Goal: Task Accomplishment & Management: Use online tool/utility

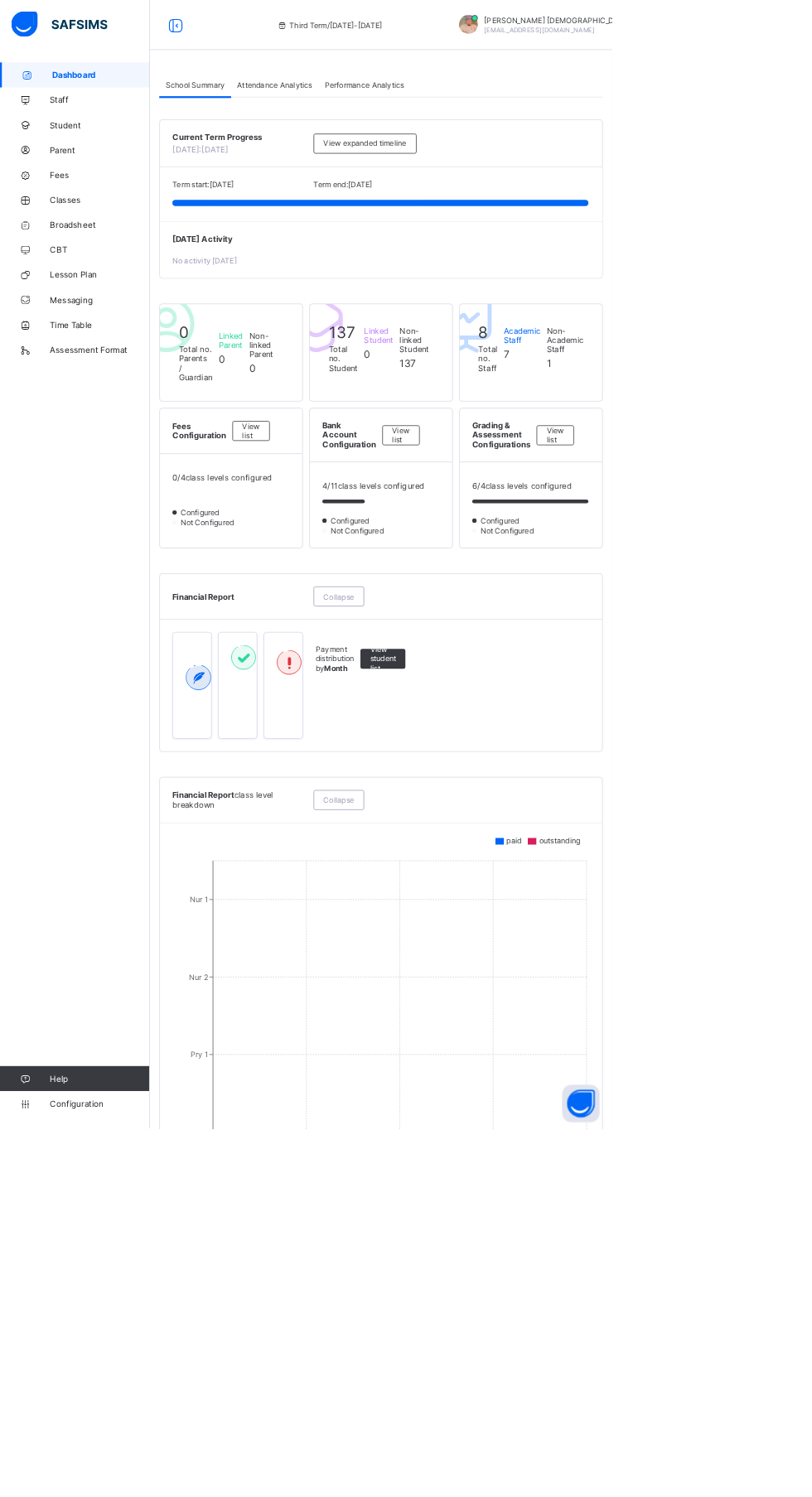
scroll to position [4, 0]
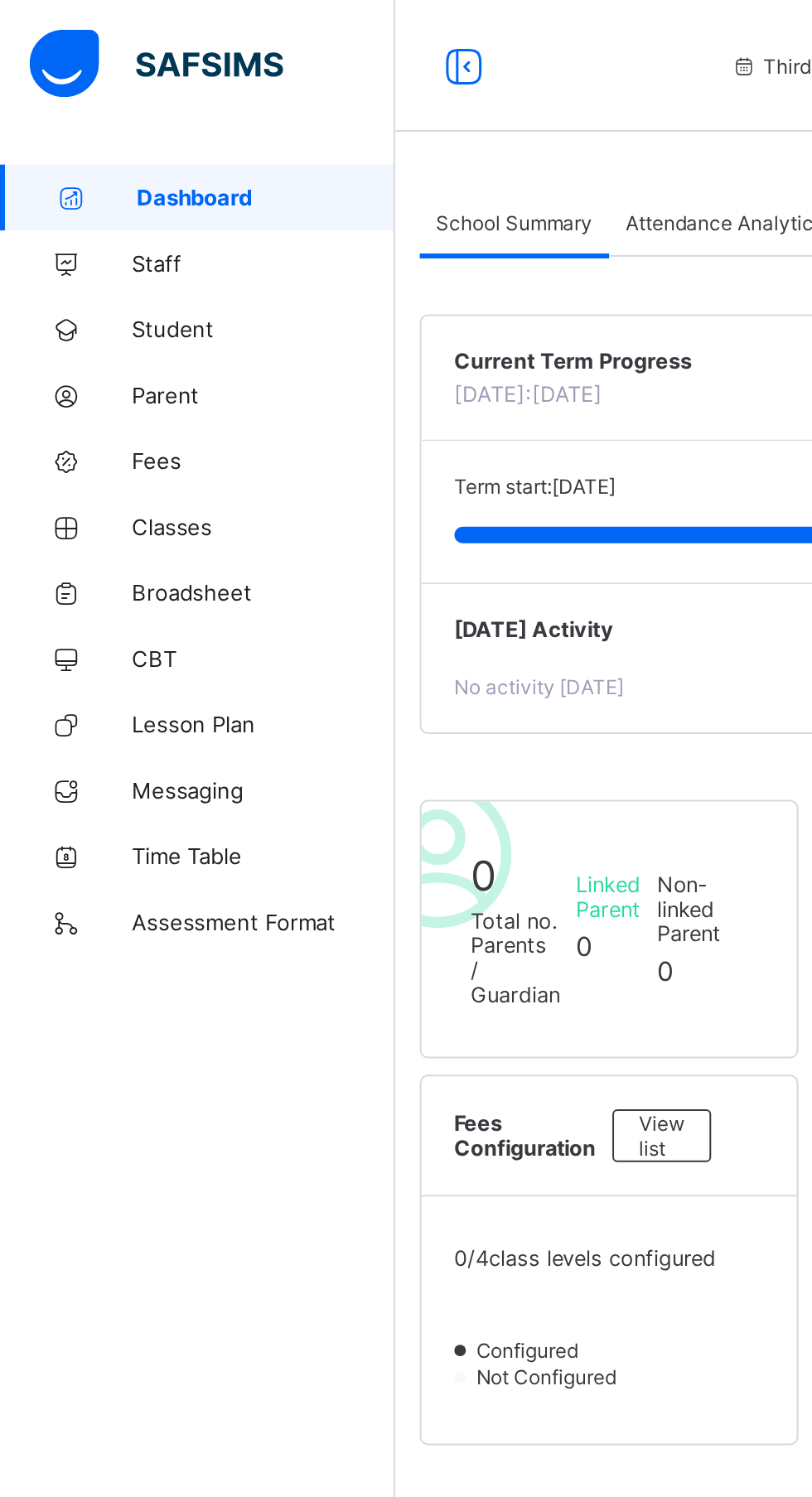
click at [82, 137] on span "Staff" at bounding box center [132, 132] width 133 height 13
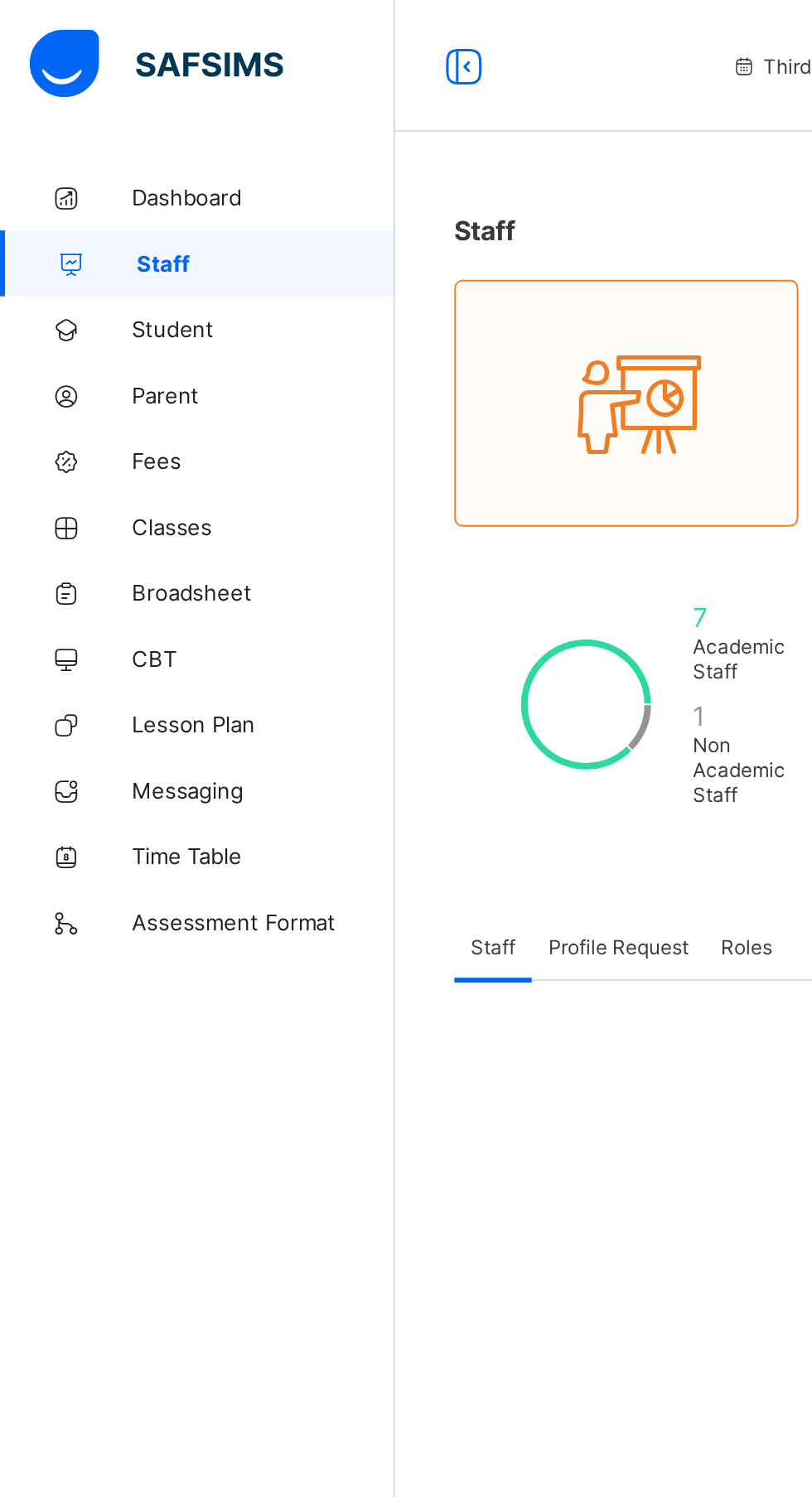
click at [71, 171] on span "Student" at bounding box center [132, 165] width 133 height 13
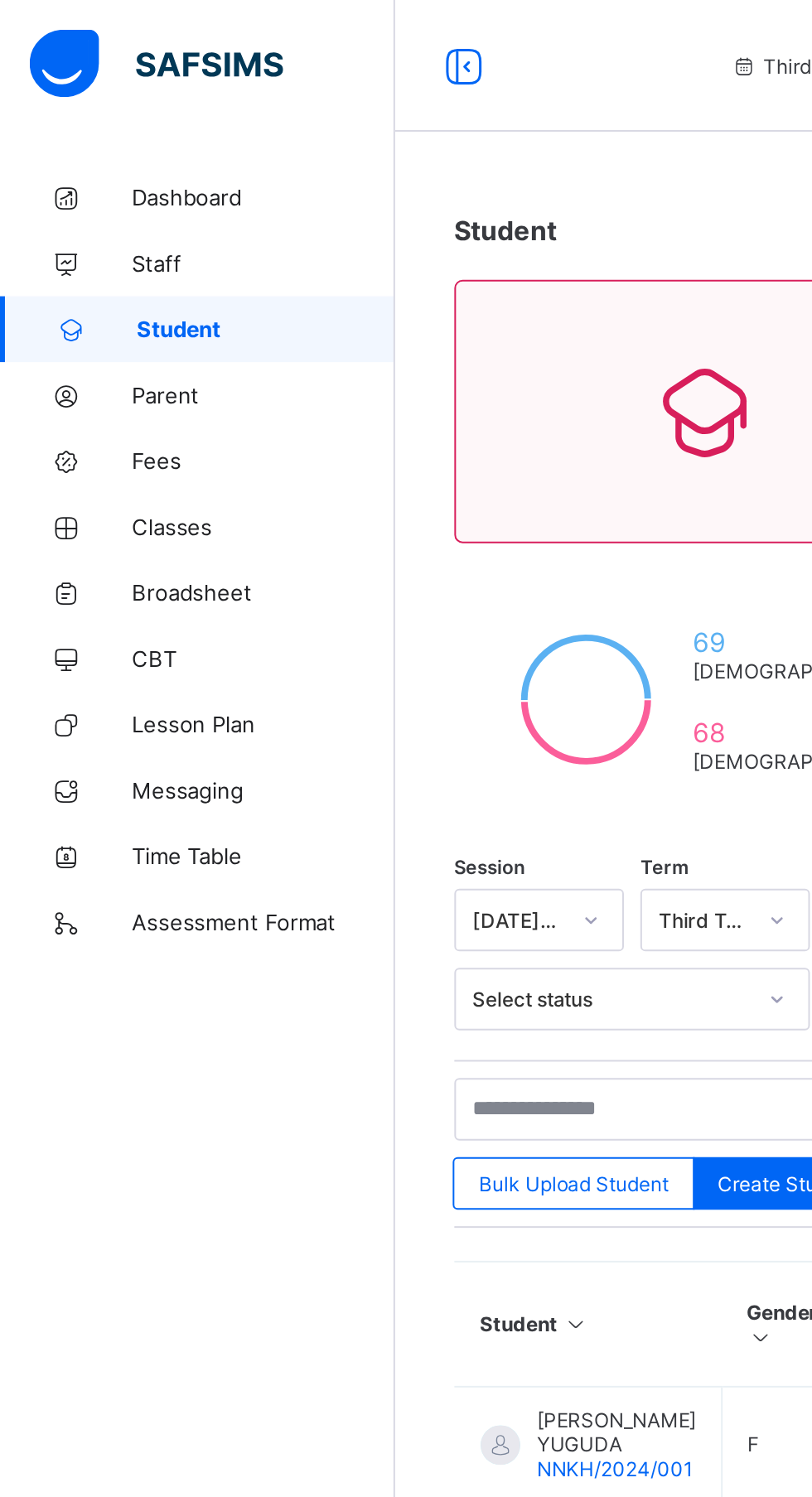
click at [72, 280] on link "Classes" at bounding box center [99, 266] width 199 height 33
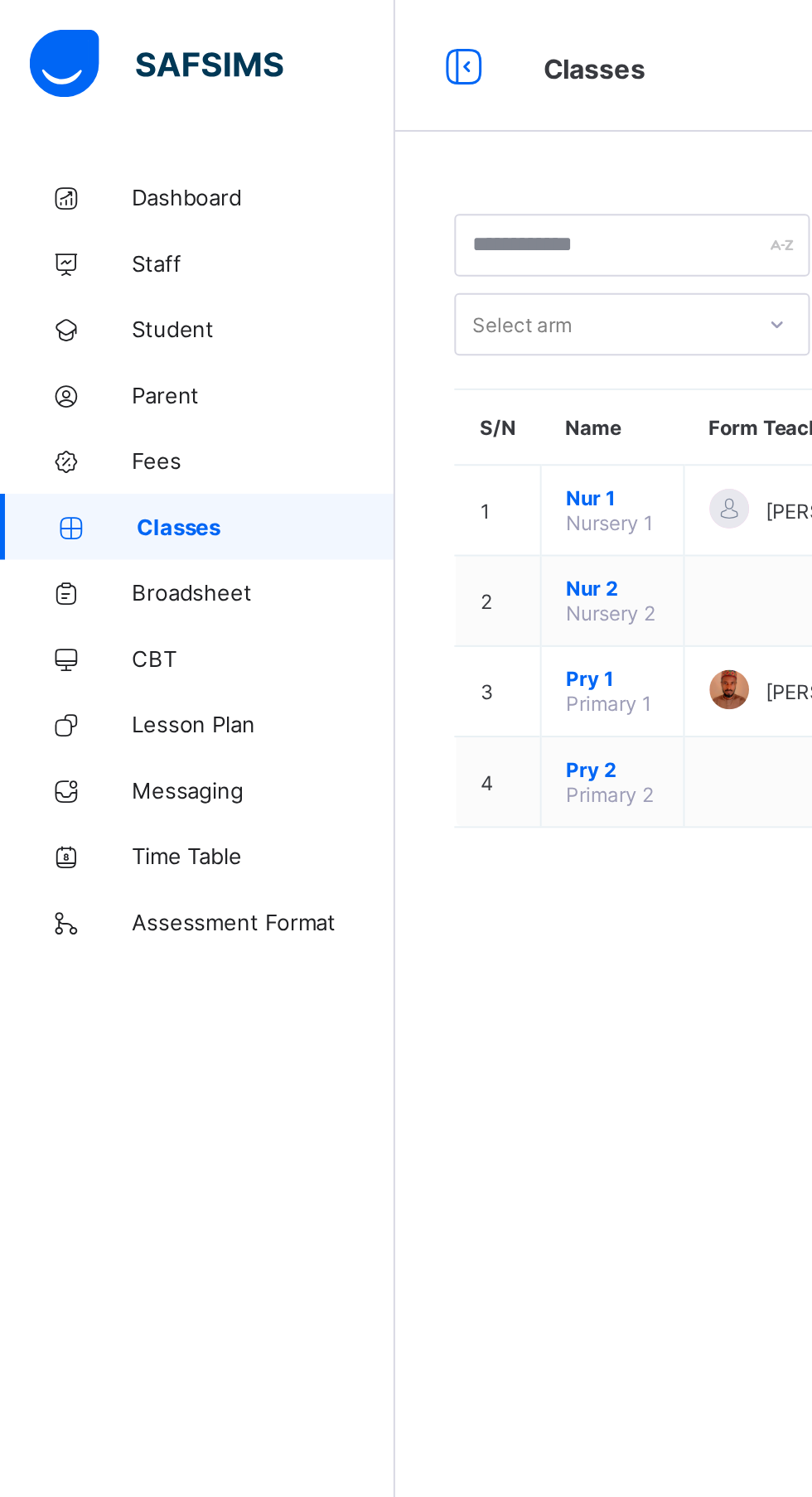
click at [121, 310] on link "Broadsheet" at bounding box center [99, 298] width 199 height 33
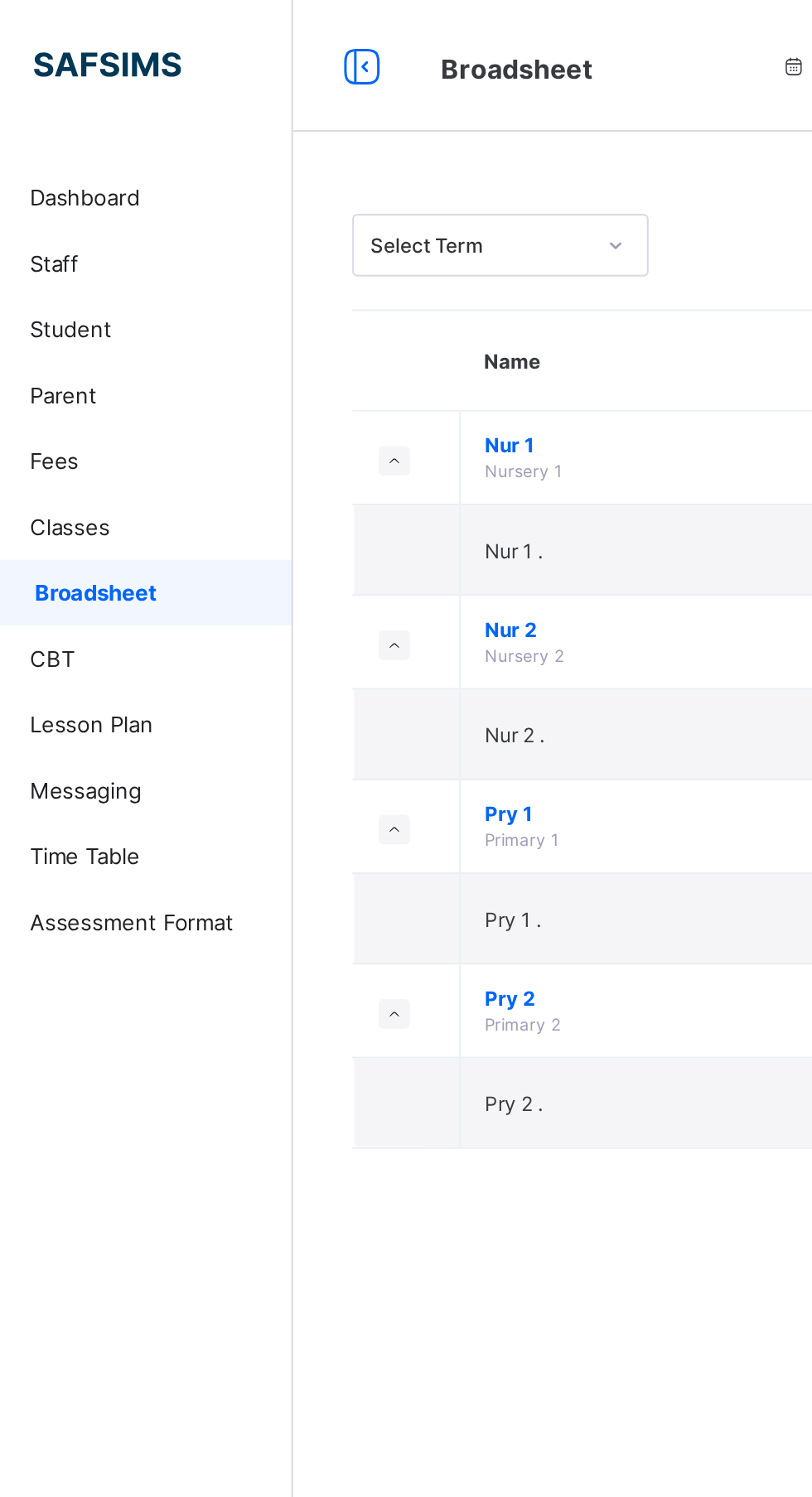
click at [325, 513] on span "Primary 2" at bounding box center [315, 515] width 38 height 10
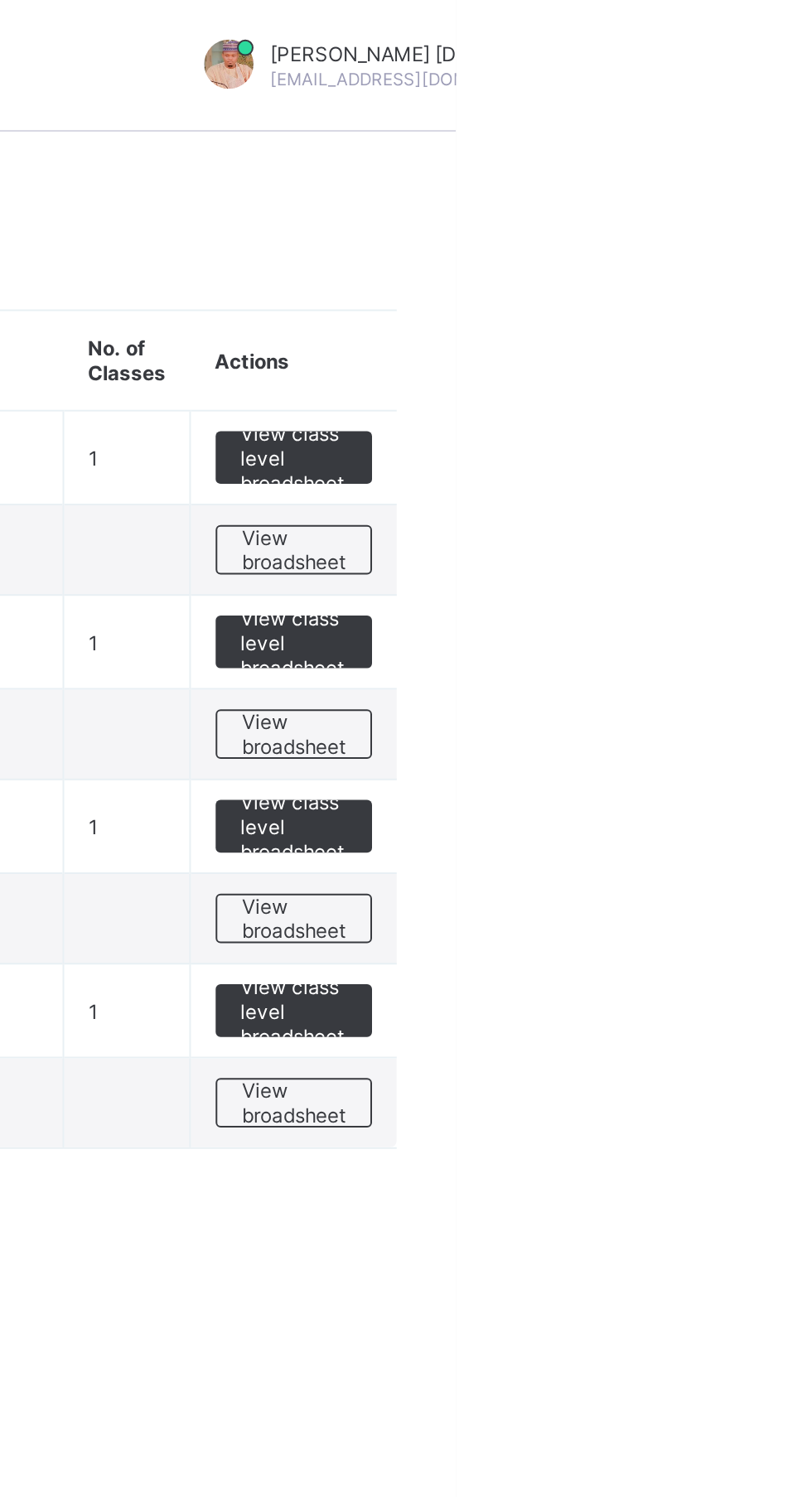
click at [737, 516] on span "View class level broadsheet" at bounding box center [729, 509] width 54 height 37
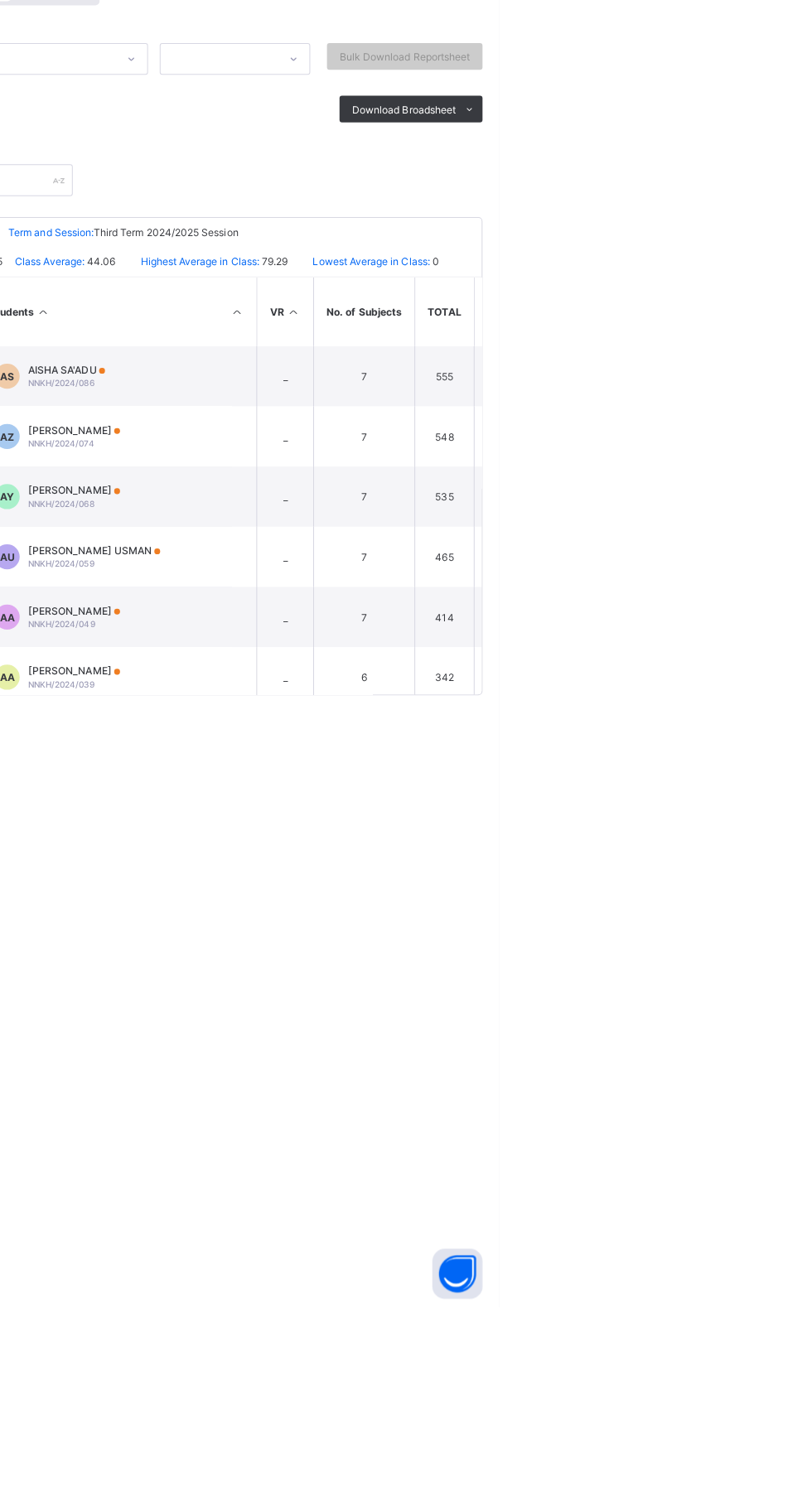
scroll to position [0, 673]
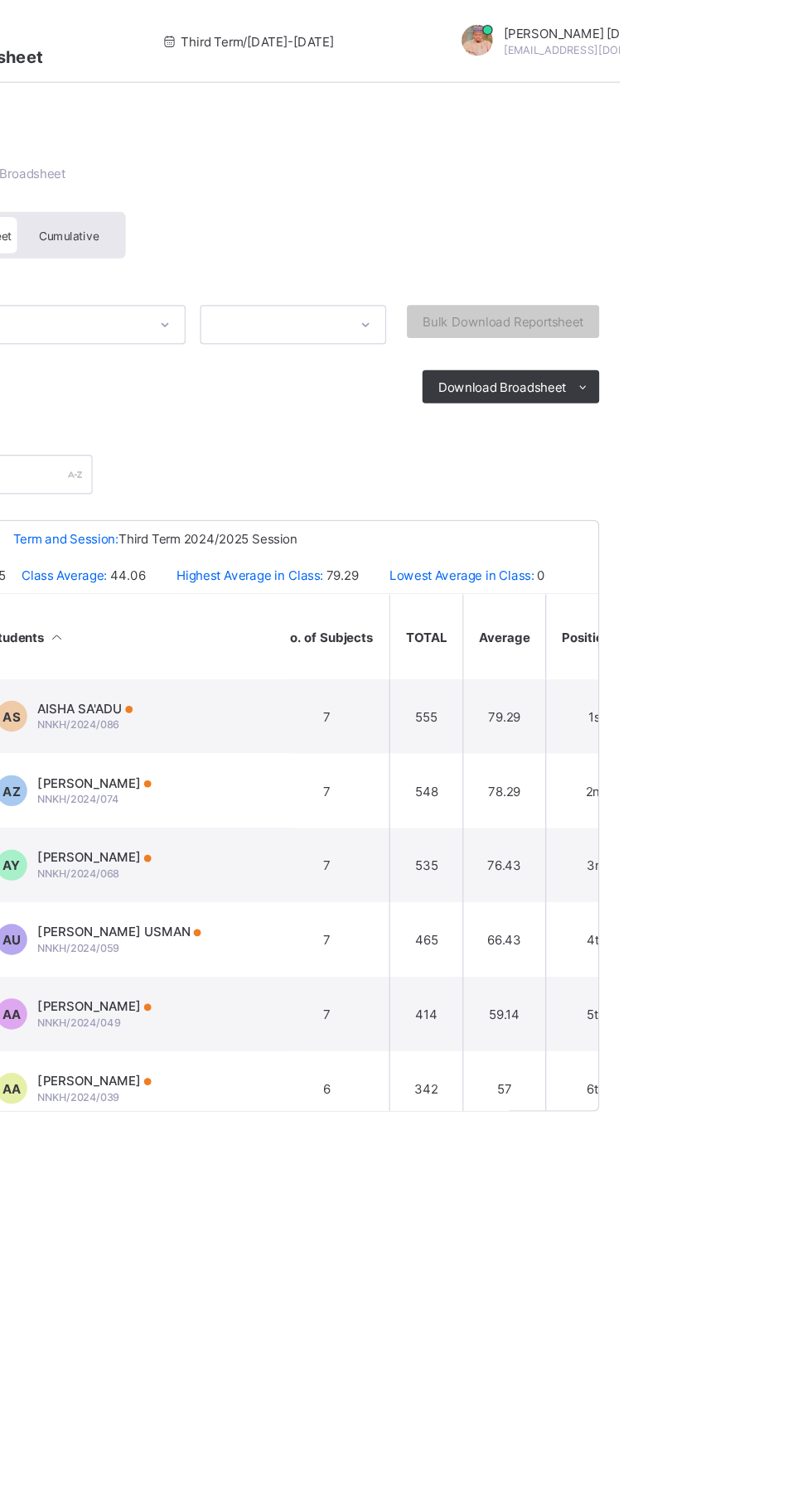
click at [738, 257] on span "Bulk Download Reportsheet" at bounding box center [718, 258] width 129 height 13
click at [719, 261] on span "Bulk Download Reportsheet" at bounding box center [718, 258] width 129 height 13
click at [775, 263] on div "Bulk Download Reportsheet" at bounding box center [718, 258] width 154 height 27
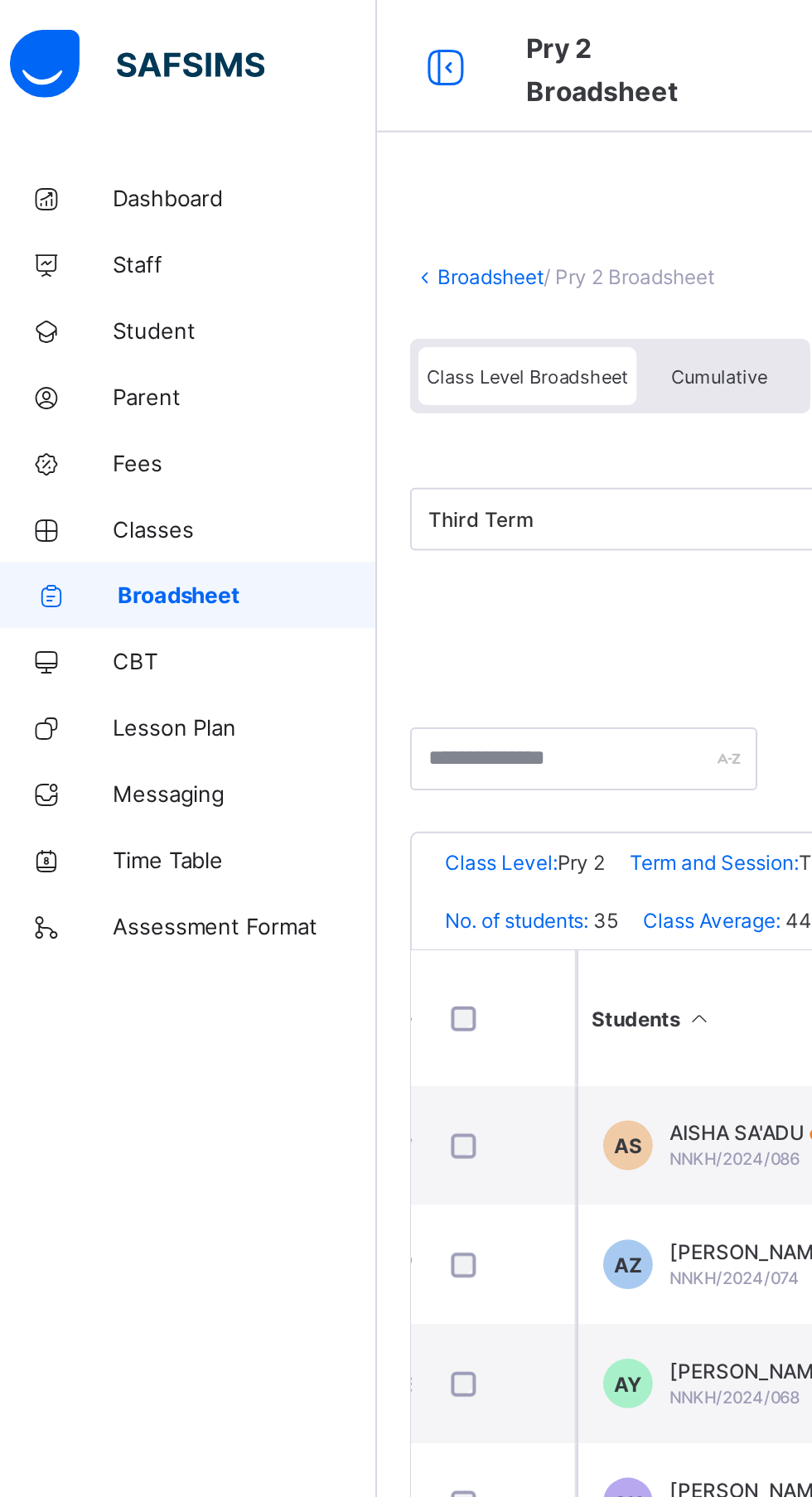
click at [98, 267] on span "Classes" at bounding box center [132, 265] width 133 height 13
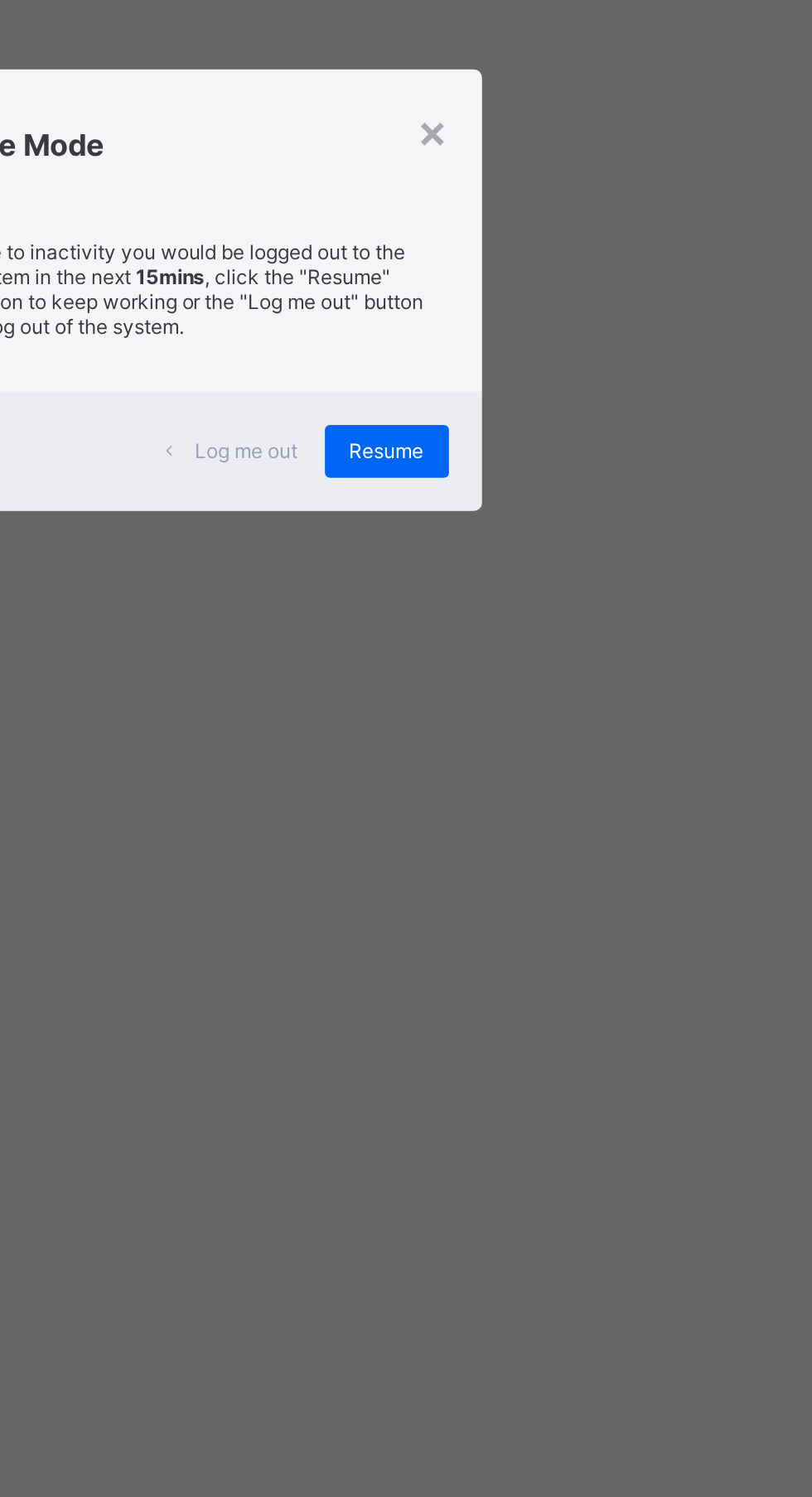
click at [523, 773] on p "Due to inactivity you would be logged out to the system in the next 15mins , cl…" at bounding box center [406, 748] width 234 height 50
click at [519, 835] on span "Resume" at bounding box center [500, 829] width 37 height 13
